Goal: Information Seeking & Learning: Check status

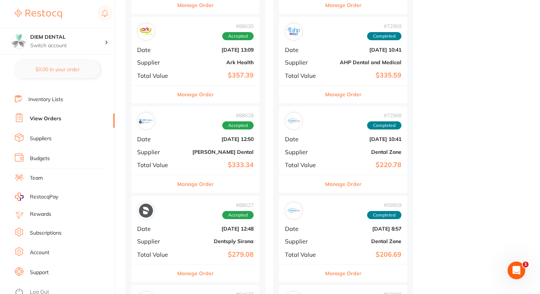
scroll to position [538, 0]
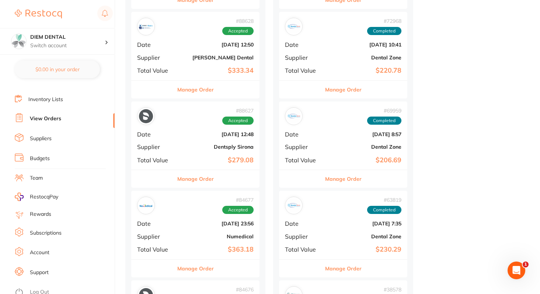
click at [39, 269] on link "Support" at bounding box center [39, 272] width 19 height 7
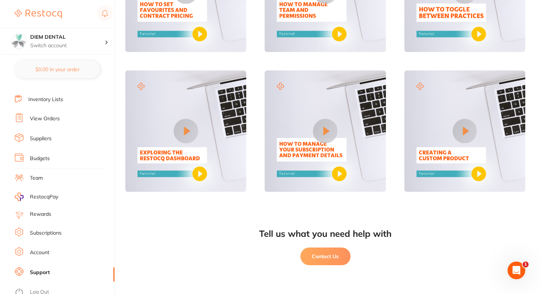
scroll to position [425, 0]
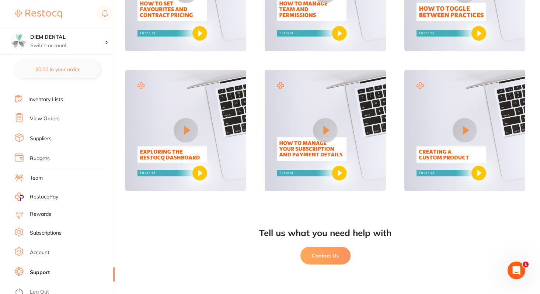
click at [323, 257] on button "Contact Us" at bounding box center [326, 256] width 50 height 18
click at [522, 271] on div "Open Intercom Messenger" at bounding box center [515, 269] width 24 height 24
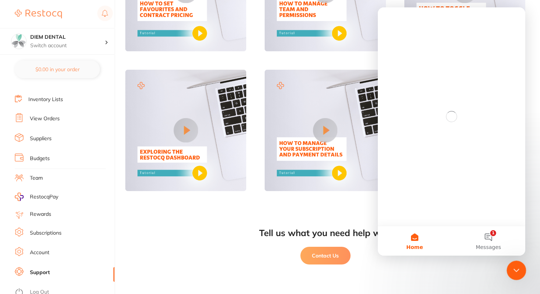
scroll to position [0, 0]
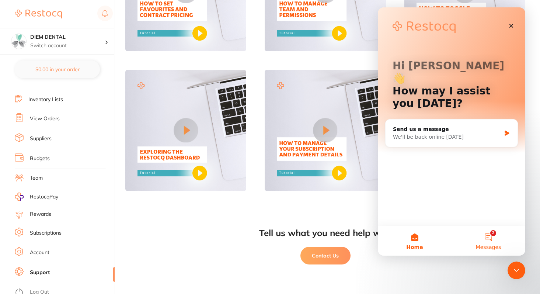
click at [488, 239] on button "2 Messages" at bounding box center [489, 240] width 74 height 29
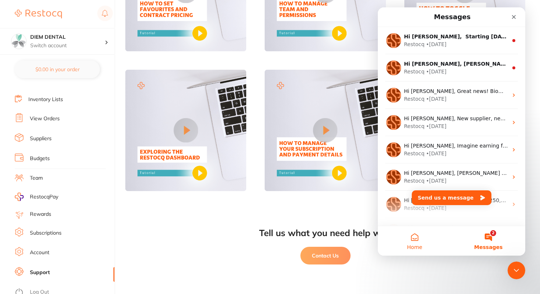
click at [413, 243] on button "Home" at bounding box center [415, 240] width 74 height 29
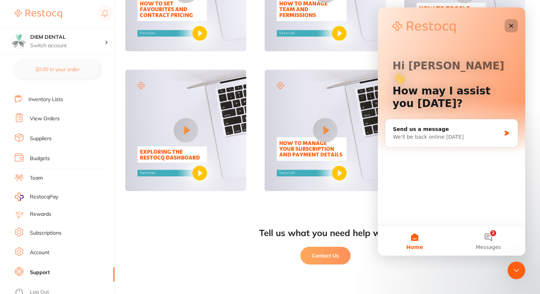
click at [511, 21] on div "Close" at bounding box center [511, 25] width 13 height 13
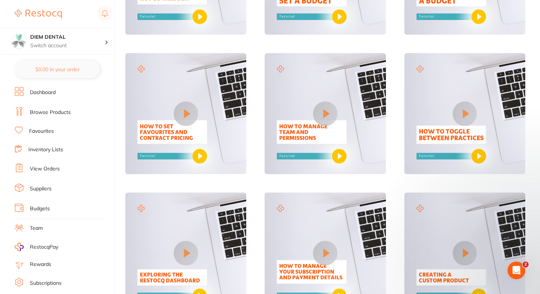
click at [46, 92] on link "Dashboard" at bounding box center [43, 92] width 26 height 7
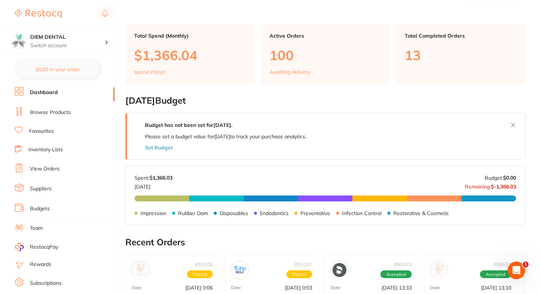
scroll to position [28, 0]
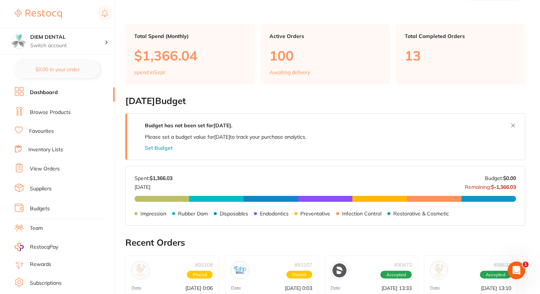
click at [46, 165] on link "View Orders" at bounding box center [45, 168] width 30 height 7
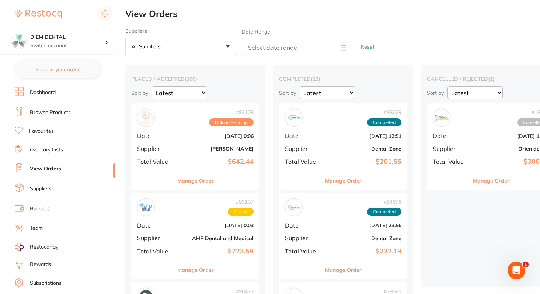
click at [203, 148] on b "[PERSON_NAME]" at bounding box center [217, 149] width 74 height 6
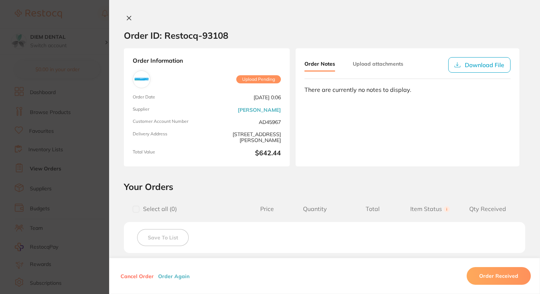
click at [127, 16] on icon at bounding box center [129, 18] width 4 height 4
